Goal: Check status

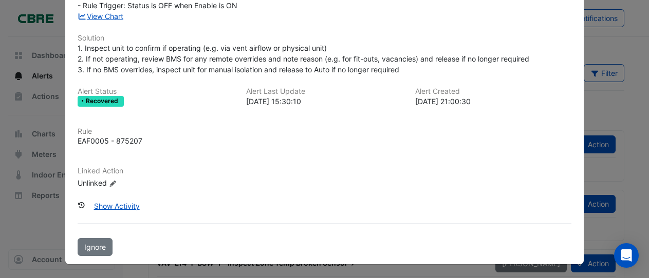
scroll to position [139, 0]
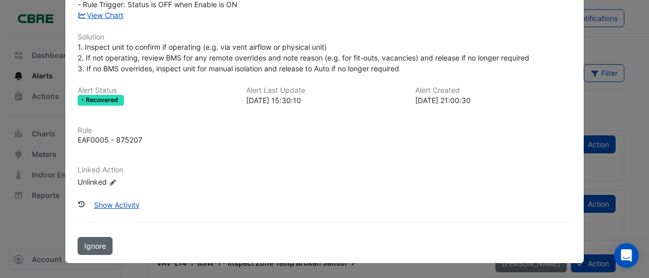
click at [89, 247] on span "Ignore" at bounding box center [95, 246] width 22 height 9
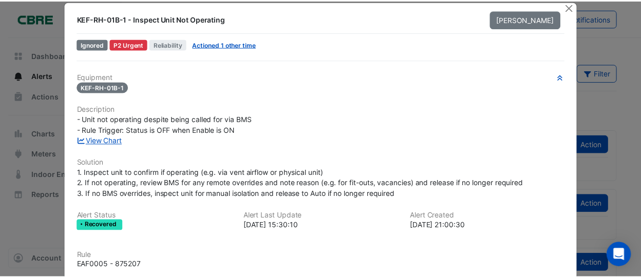
scroll to position [0, 0]
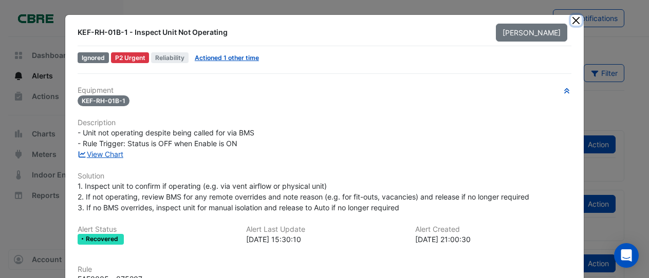
click at [571, 21] on button "Close" at bounding box center [576, 20] width 11 height 11
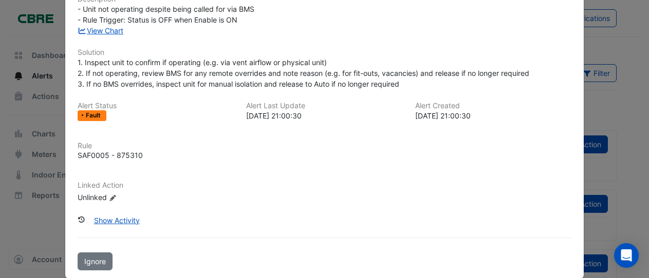
scroll to position [139, 0]
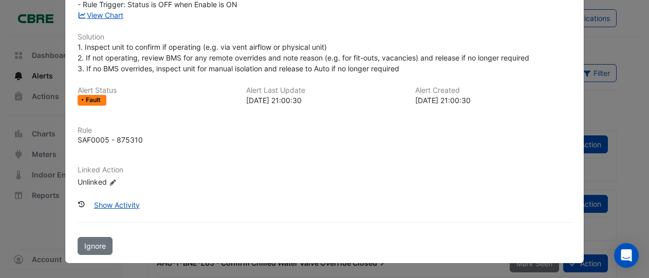
click at [91, 250] on span "Ignore" at bounding box center [95, 246] width 22 height 9
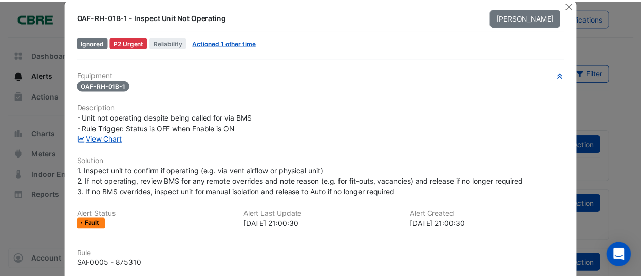
scroll to position [0, 0]
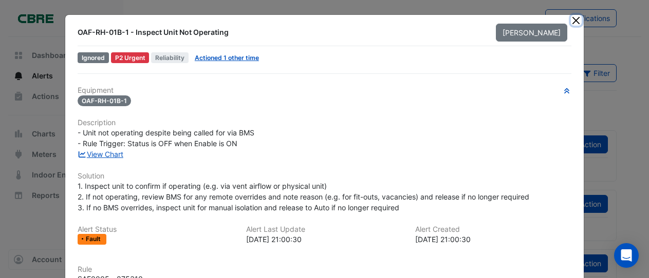
click at [571, 21] on button "Close" at bounding box center [576, 20] width 11 height 11
